Goal: Task Accomplishment & Management: Use online tool/utility

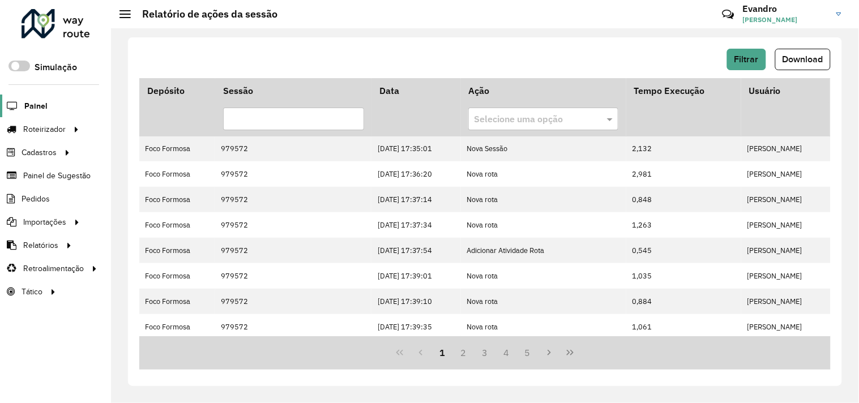
click at [34, 105] on span "Painel" at bounding box center [35, 106] width 23 height 12
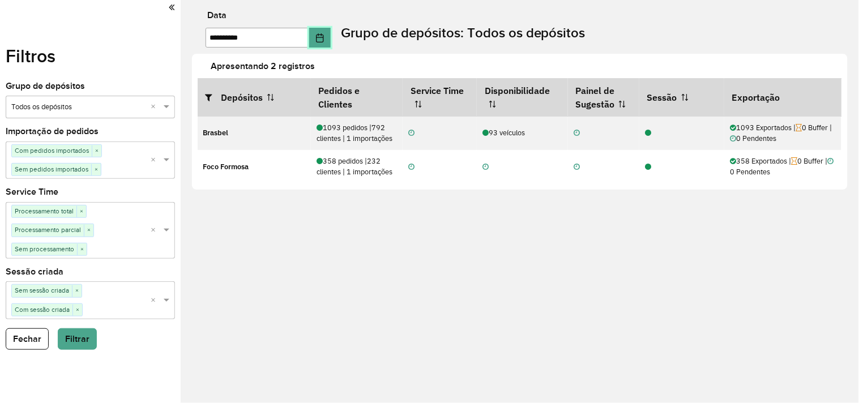
click at [323, 36] on icon "Choose Date" at bounding box center [319, 37] width 7 height 9
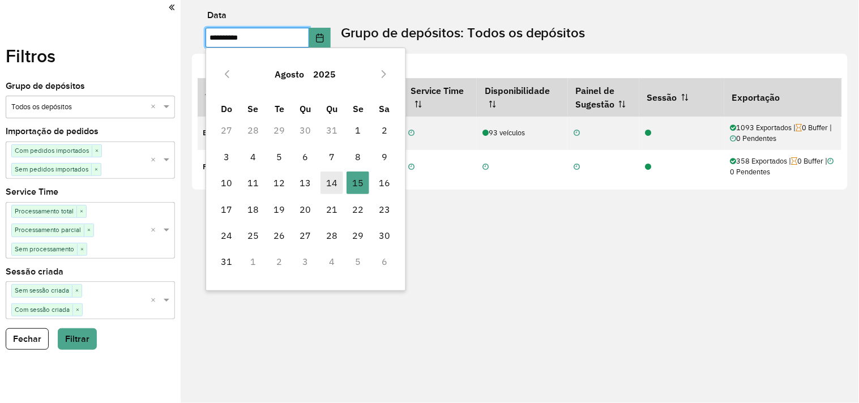
click at [330, 186] on span "14" at bounding box center [332, 183] width 23 height 23
type input "**********"
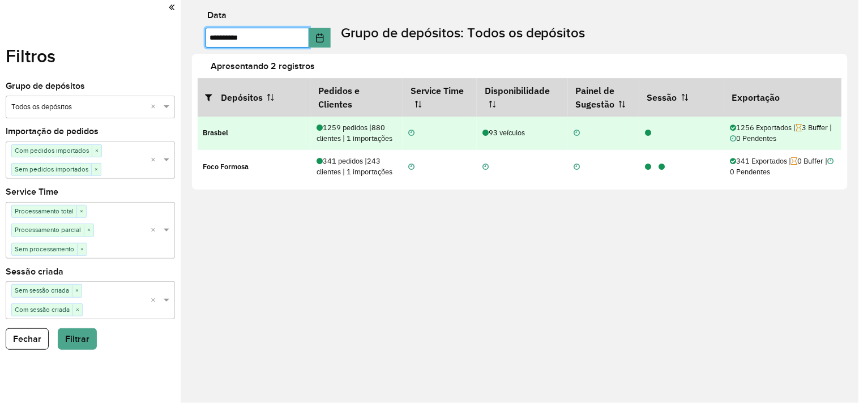
click at [648, 132] on icon at bounding box center [648, 133] width 6 height 7
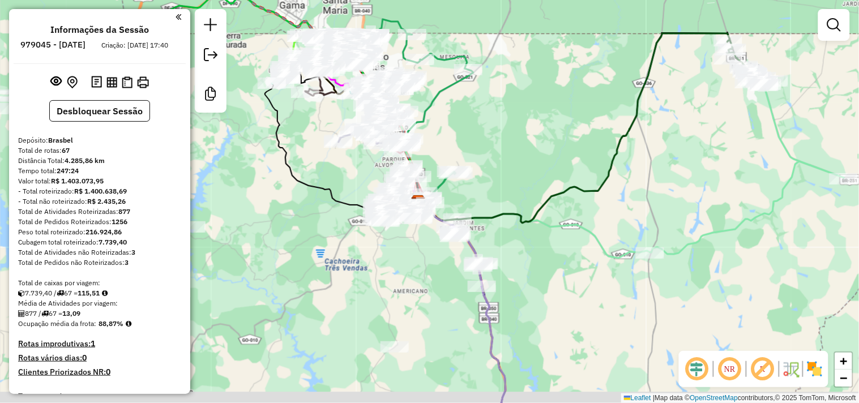
drag, startPoint x: 524, startPoint y: 235, endPoint x: 497, endPoint y: 186, distance: 56.3
click at [497, 186] on div "Janela de atendimento Grade de atendimento Capacidade Transportadoras Veículos …" at bounding box center [429, 201] width 859 height 403
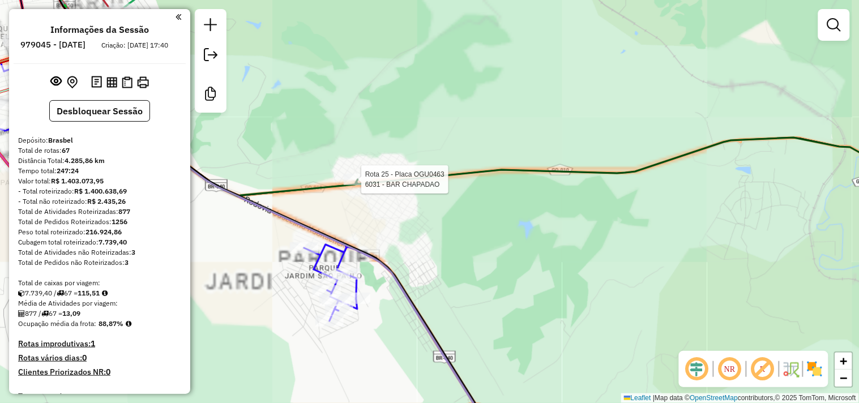
select select "**********"
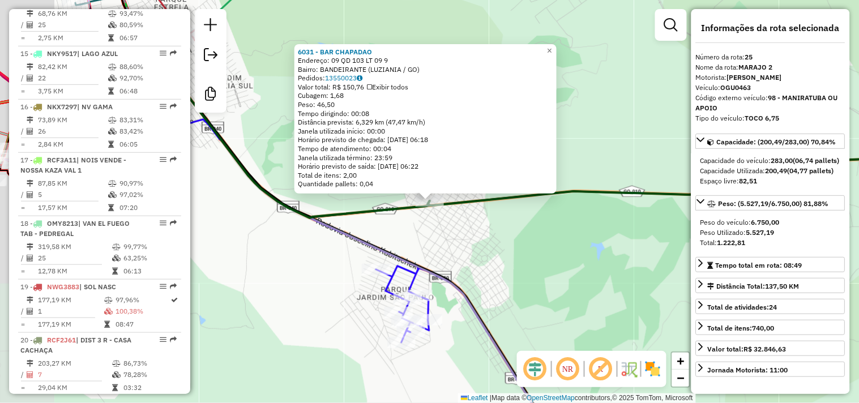
scroll to position [1859, 0]
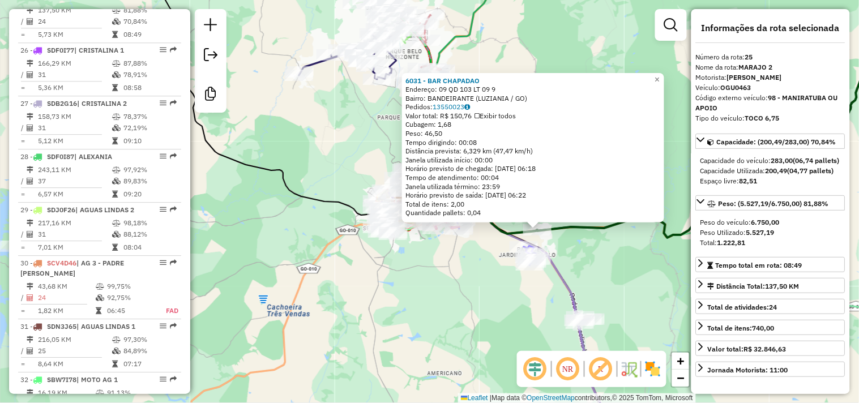
click at [582, 245] on div "6031 - BAR CHAPADAO Endereço: 09 QD 103 LT 09 9 Bairro: BANDEIRANTE (LUZIANIA /…" at bounding box center [429, 201] width 859 height 403
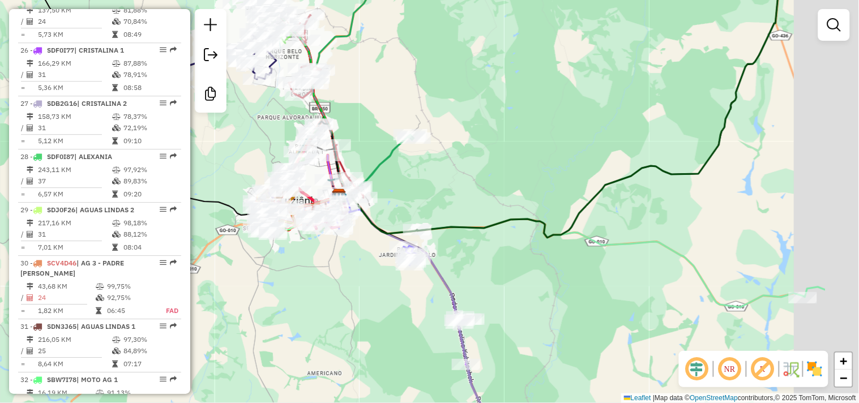
drag, startPoint x: 620, startPoint y: 247, endPoint x: 485, endPoint y: 237, distance: 135.8
click at [470, 250] on div "Janela de atendimento Grade de atendimento Capacidade Transportadoras Veículos …" at bounding box center [429, 201] width 859 height 403
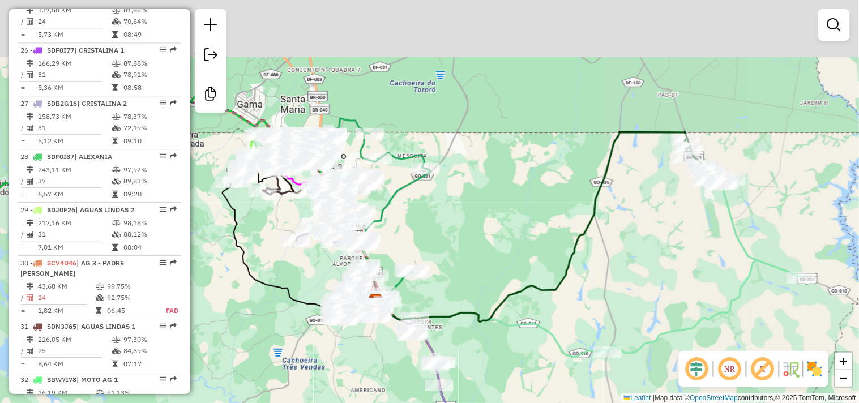
drag, startPoint x: 541, startPoint y: 254, endPoint x: 476, endPoint y: 301, distance: 81.1
click at [471, 309] on div "Janela de atendimento Grade de atendimento Capacidade Transportadoras Veículos …" at bounding box center [429, 201] width 859 height 403
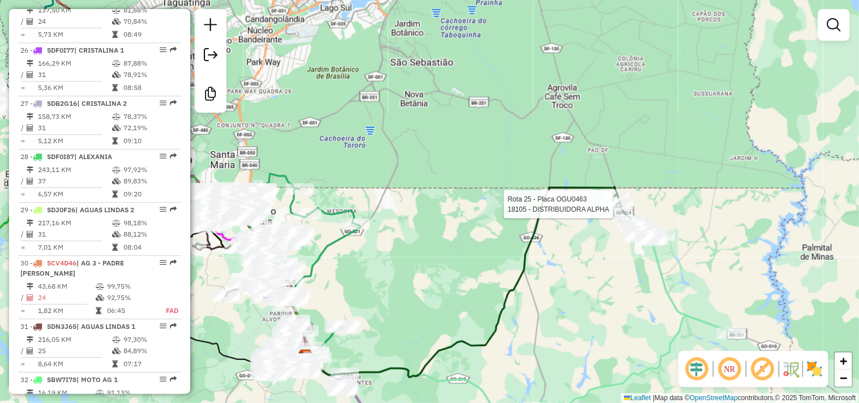
select select "**********"
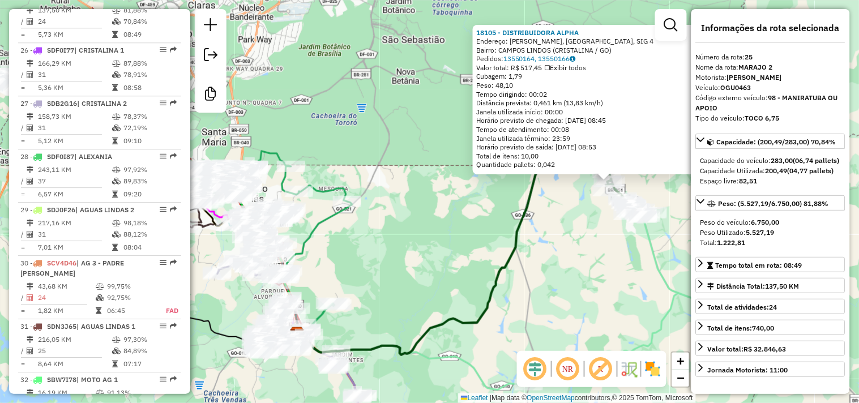
drag, startPoint x: 461, startPoint y: 257, endPoint x: 625, endPoint y: 238, distance: 164.7
click at [624, 239] on div "18105 - DISTRIBUIDORA ALPHA Endereço: CAMPOS LINDOS, [GEOGRAPHIC_DATA], SIG 4 B…" at bounding box center [429, 201] width 859 height 403
